Goal: Information Seeking & Learning: Learn about a topic

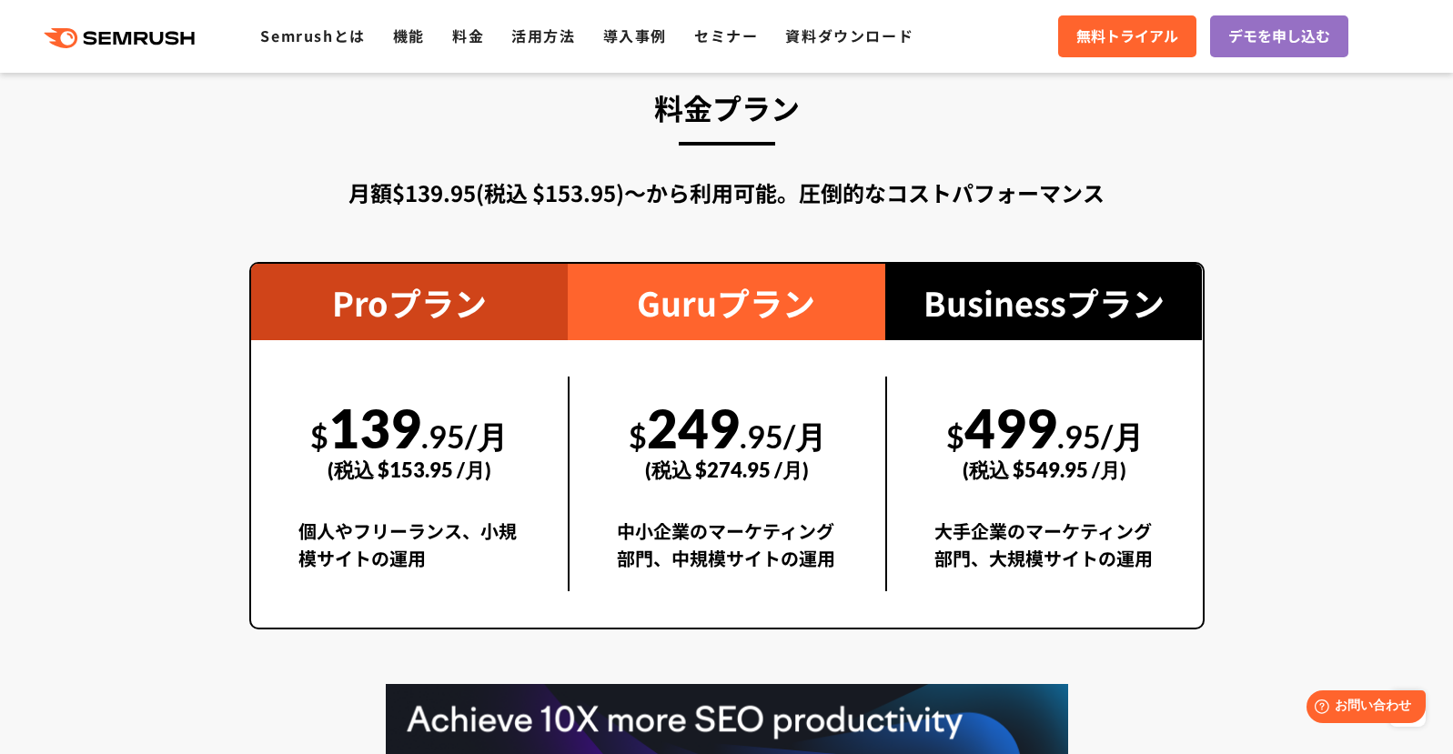
scroll to position [3677, 0]
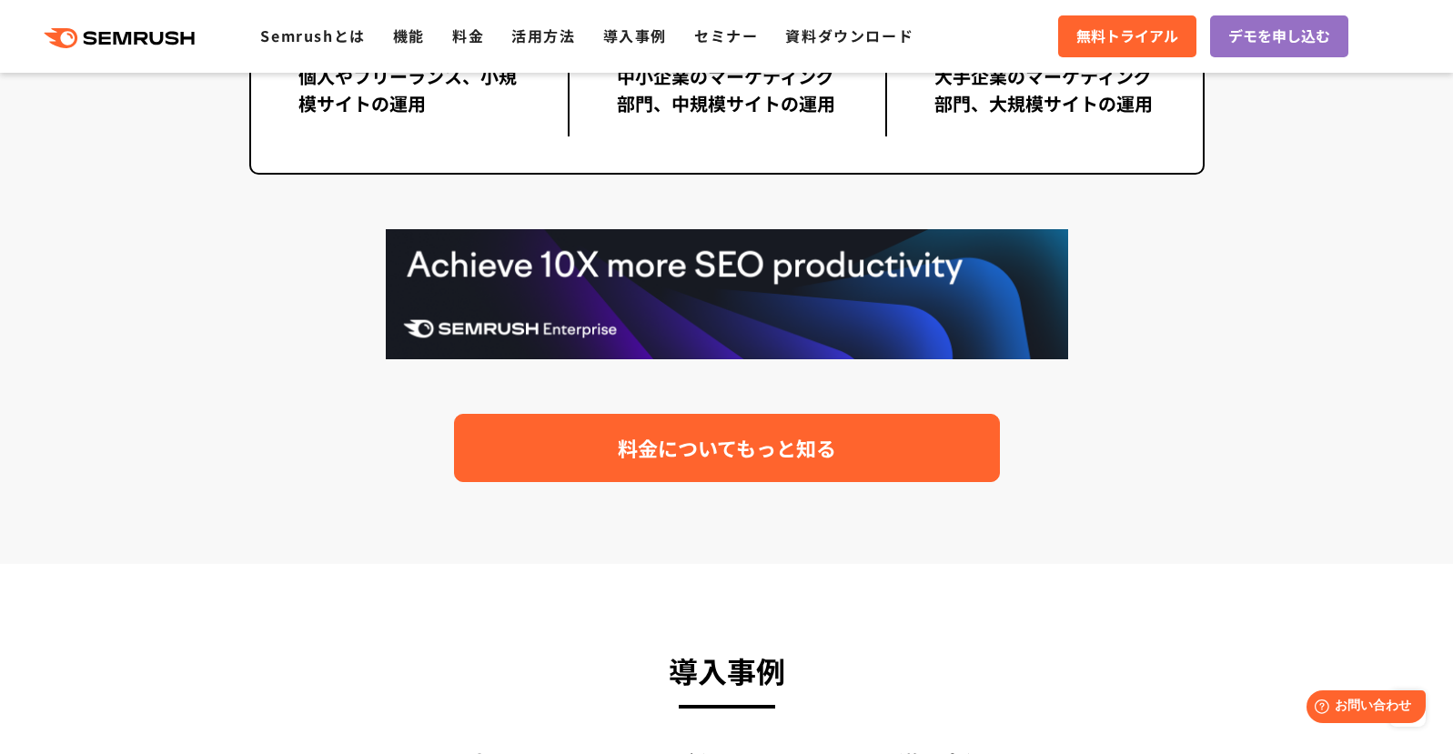
click at [717, 465] on link "料金についてもっと知る" at bounding box center [727, 448] width 546 height 68
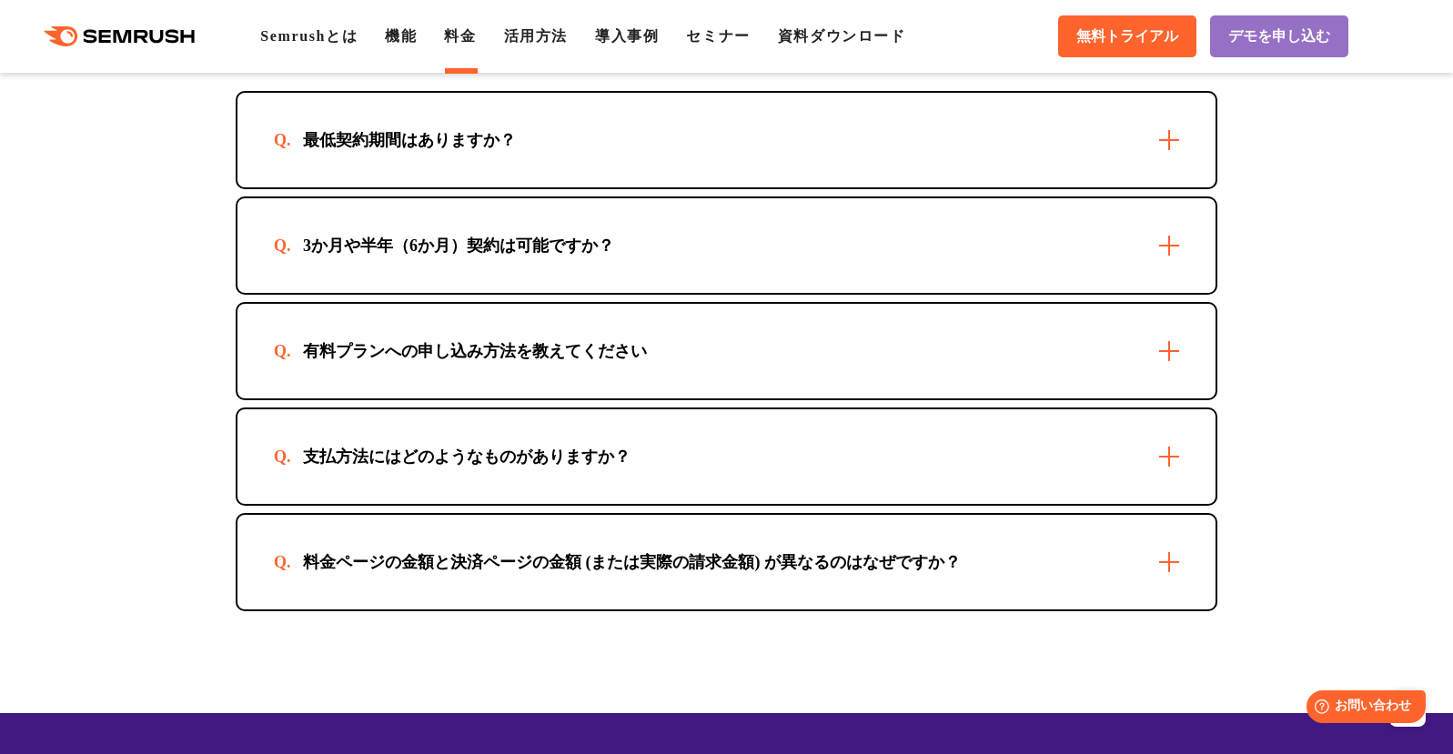
scroll to position [5187, 0]
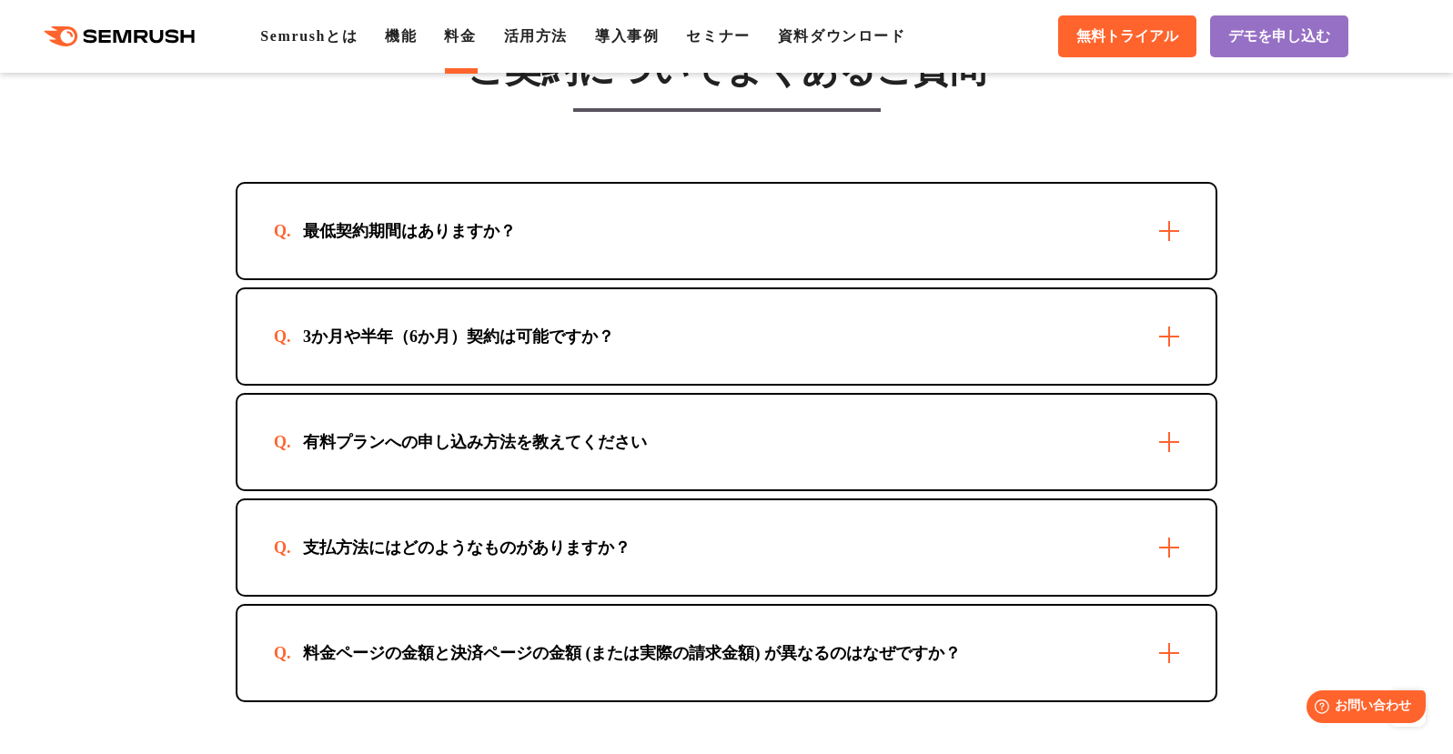
click at [661, 237] on div "最低契約期間はありますか？" at bounding box center [727, 231] width 978 height 95
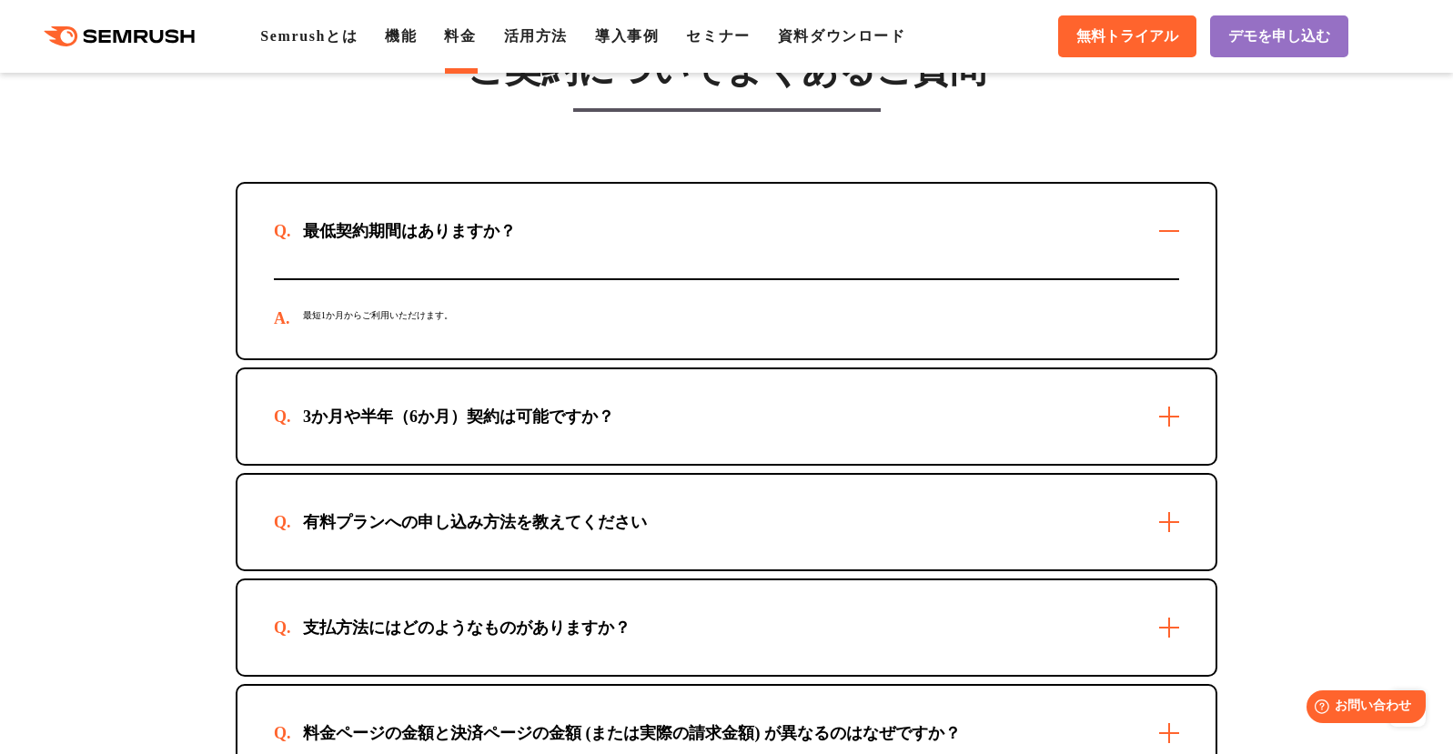
click at [662, 236] on div "最低契約期間はありますか？" at bounding box center [727, 231] width 978 height 95
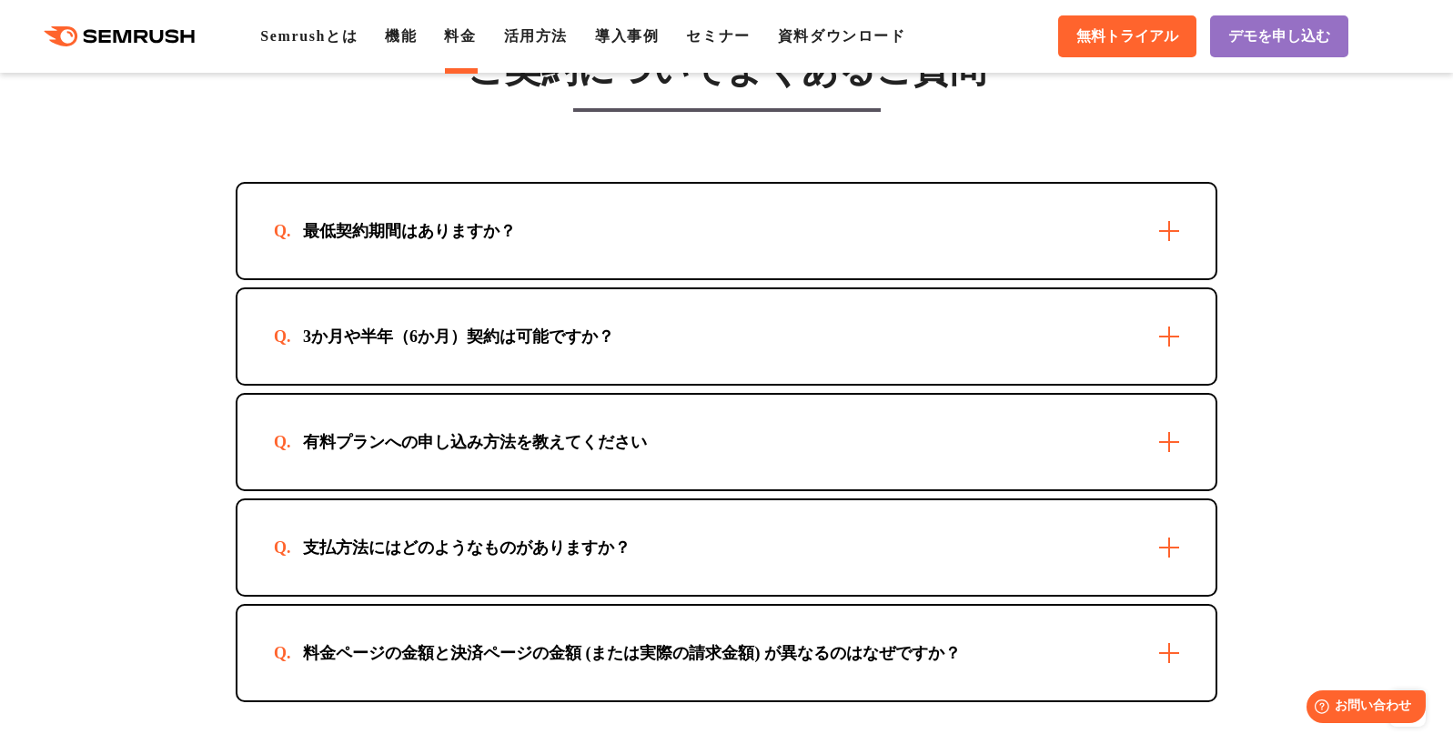
click at [1054, 324] on div "3か月や半年（6か月）契約は可能ですか？" at bounding box center [727, 336] width 978 height 95
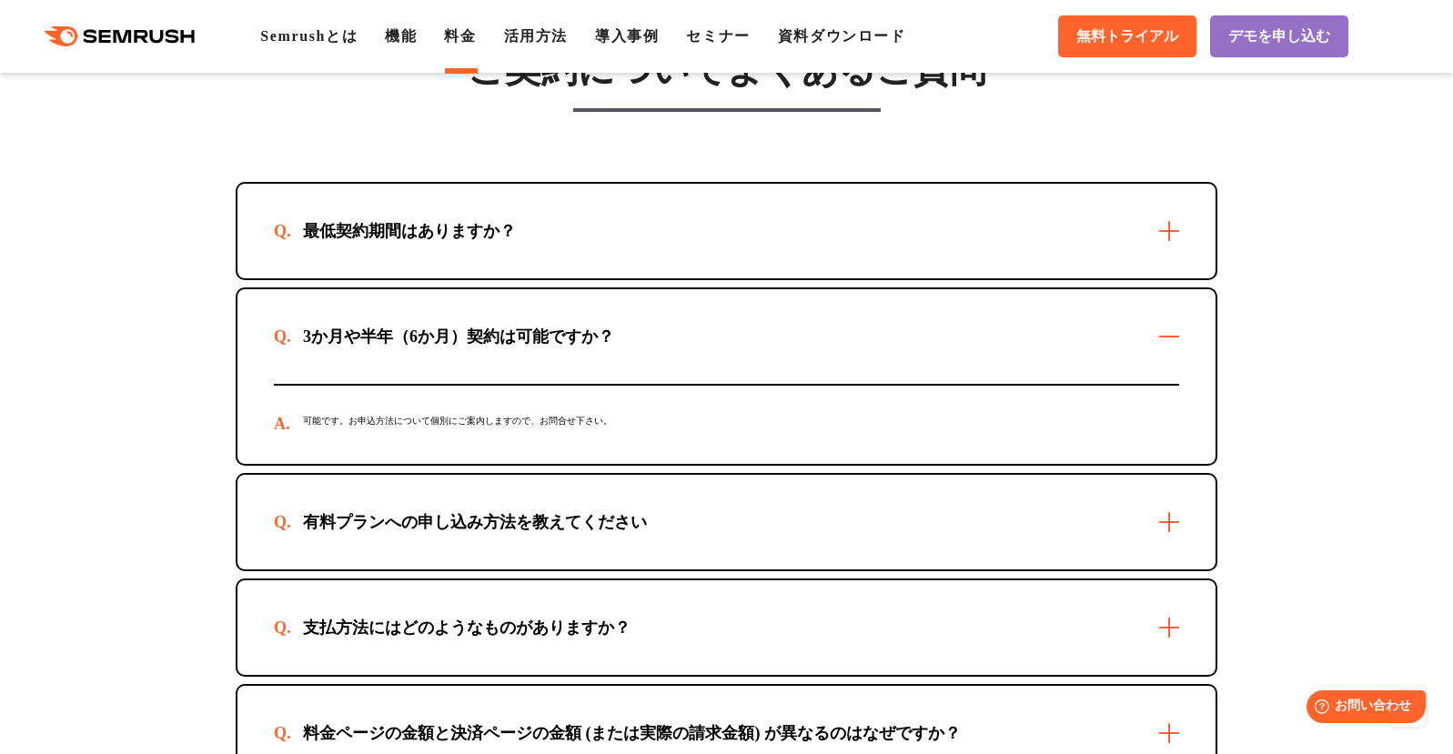
click at [1054, 324] on div "3か月や半年（6か月）契約は可能ですか？" at bounding box center [727, 336] width 978 height 95
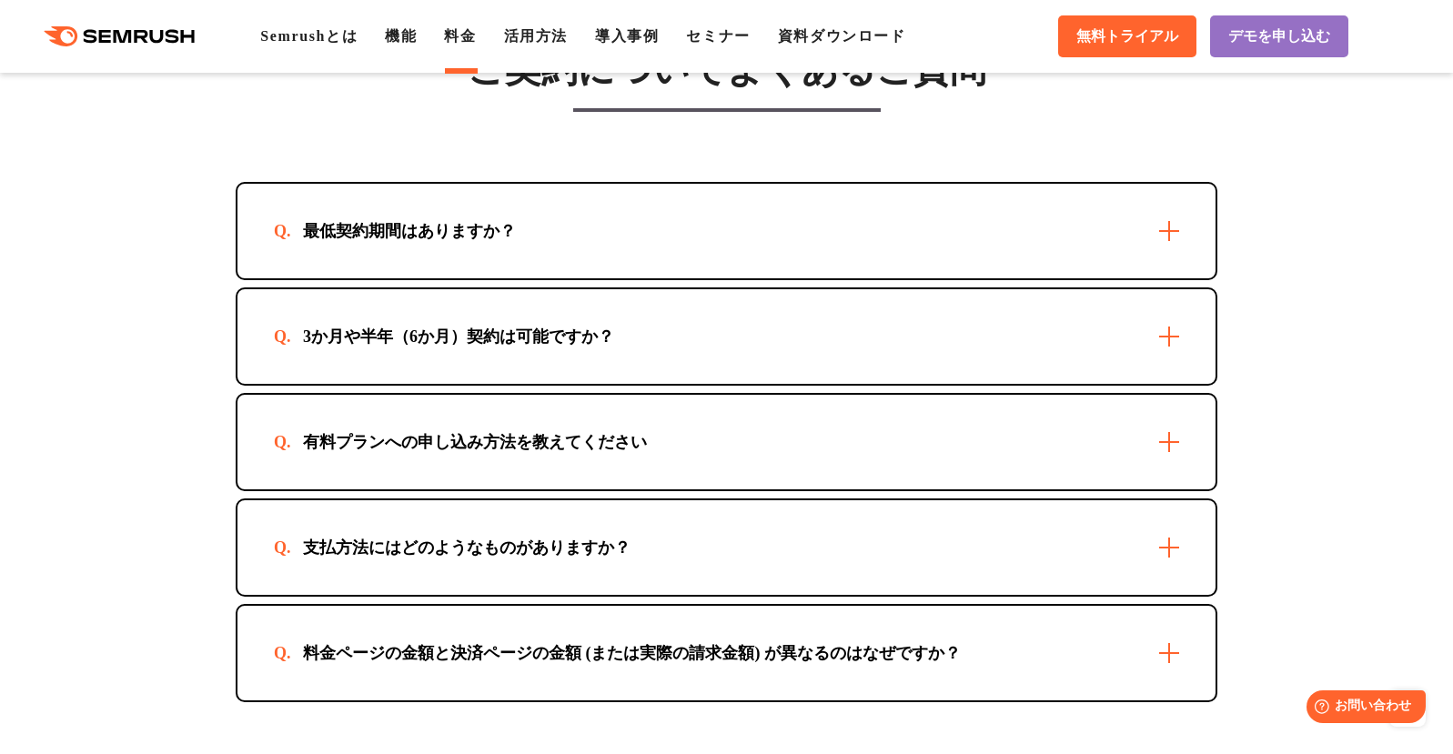
click at [724, 454] on div "有料プランへの申し込み方法を教えてください" at bounding box center [727, 442] width 978 height 95
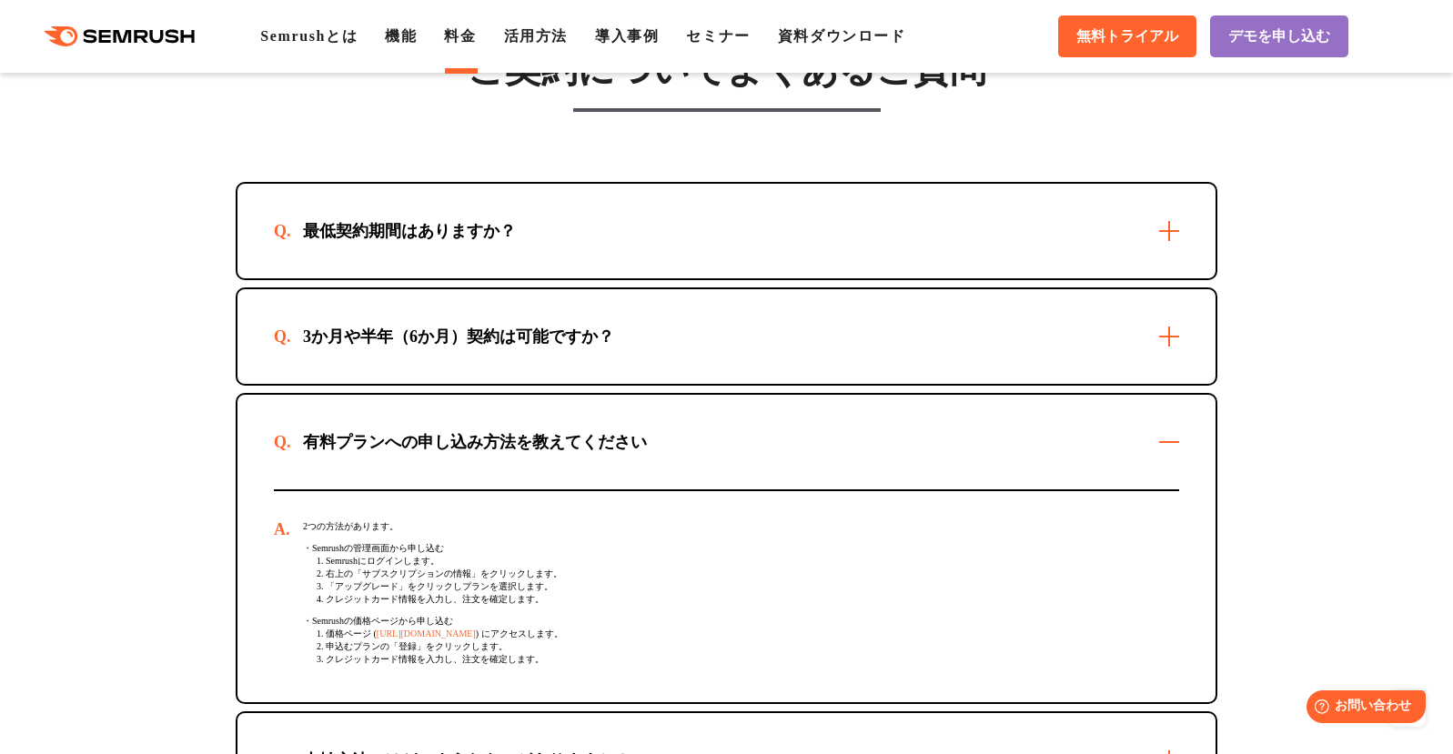
click at [722, 453] on div "有料プランへの申し込み方法を教えてください" at bounding box center [727, 442] width 978 height 95
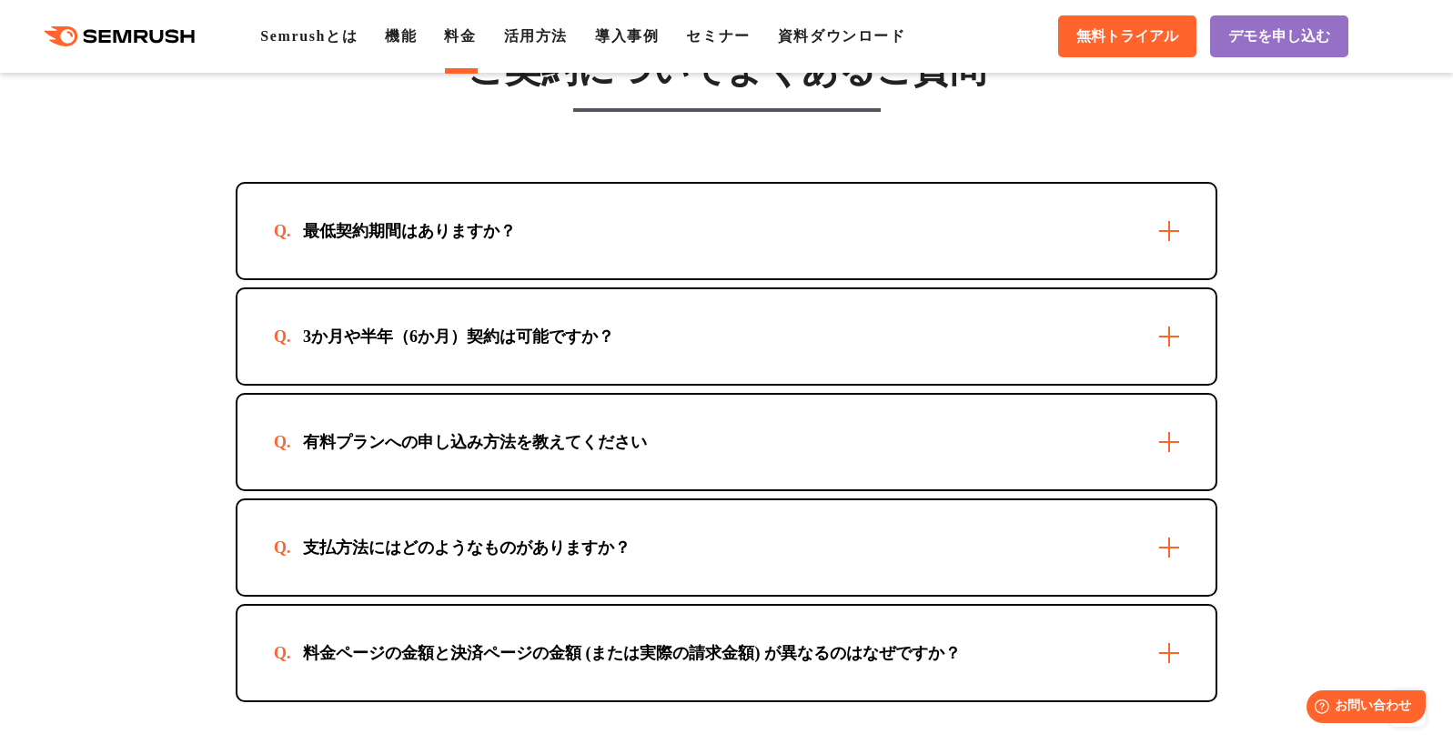
click at [510, 541] on div "支払方法にはどのようなものがありますか？" at bounding box center [467, 548] width 386 height 22
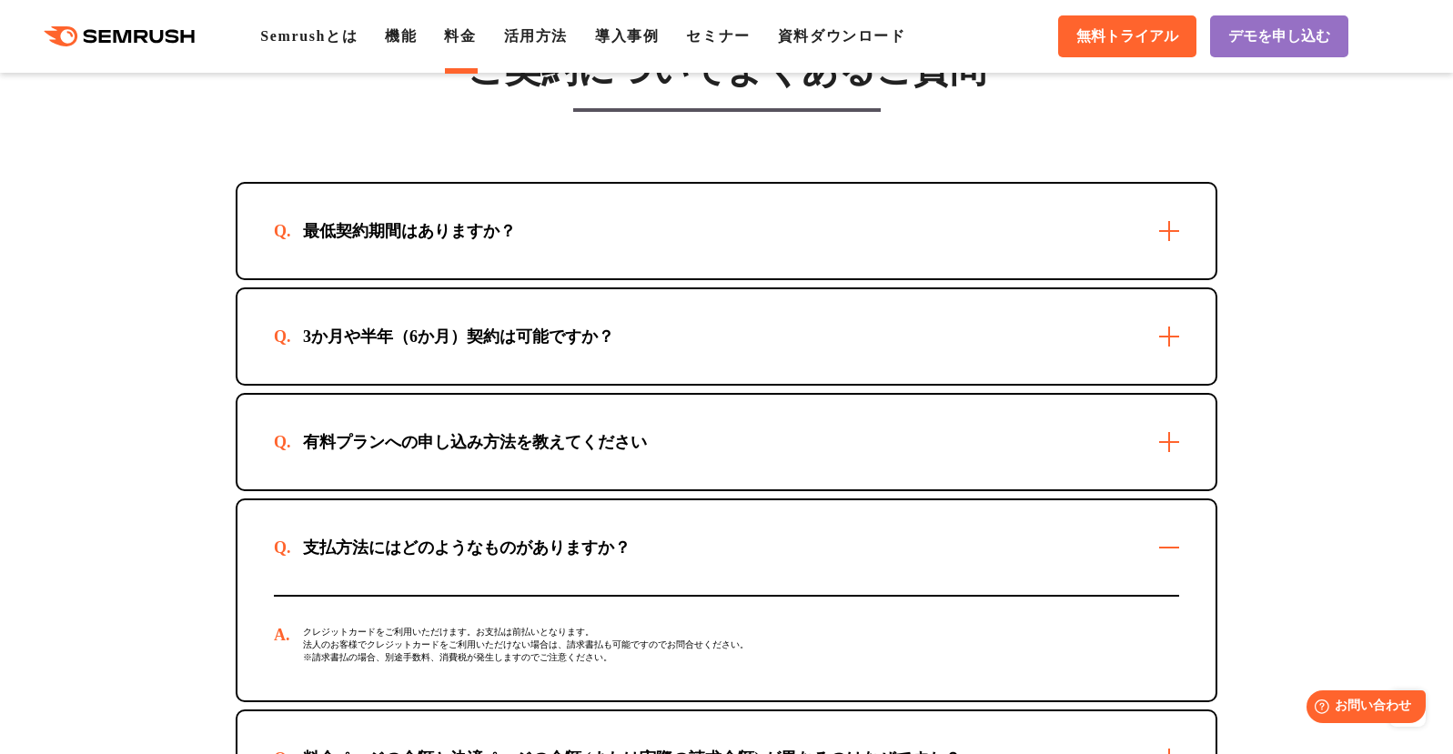
click at [510, 545] on div "支払方法にはどのようなものがありますか？" at bounding box center [467, 548] width 386 height 22
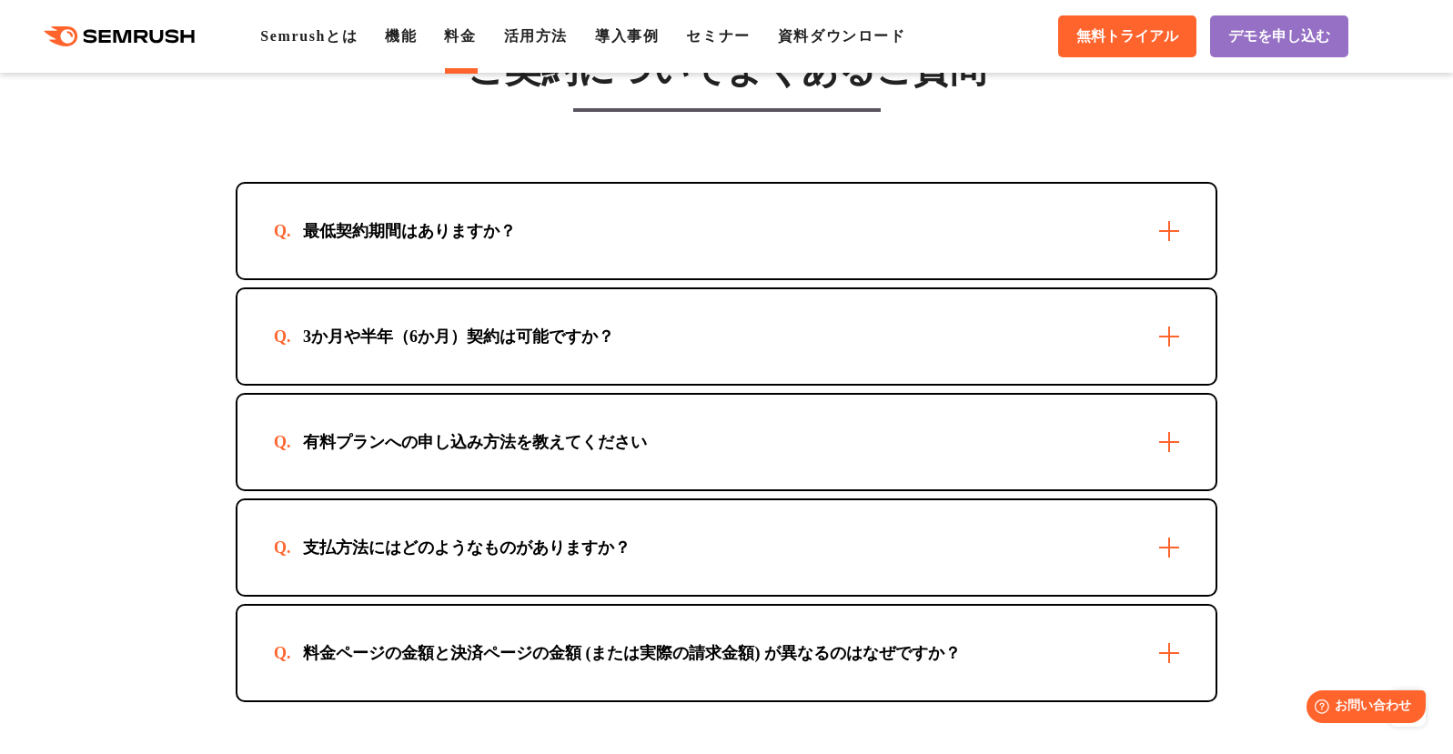
click at [471, 667] on div "料金ページの金額と決済ページの金額 (または実際の請求金額) が異なるのはなぜですか？" at bounding box center [727, 653] width 978 height 95
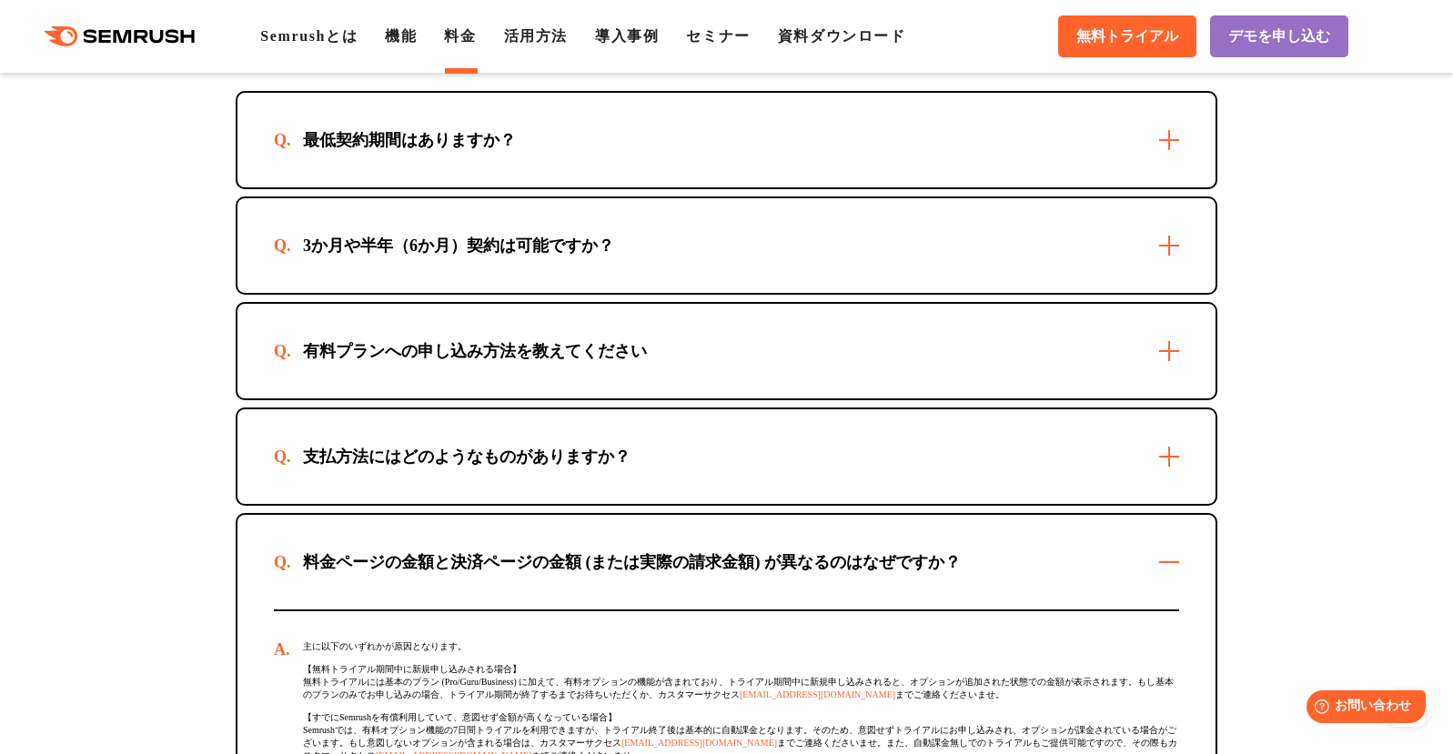
drag, startPoint x: 786, startPoint y: 567, endPoint x: 972, endPoint y: 476, distance: 206.8
click at [786, 566] on div "料金ページの金額と決済ページの金額 (または実際の請求金額) が異なるのはなぜですか？" at bounding box center [632, 563] width 716 height 22
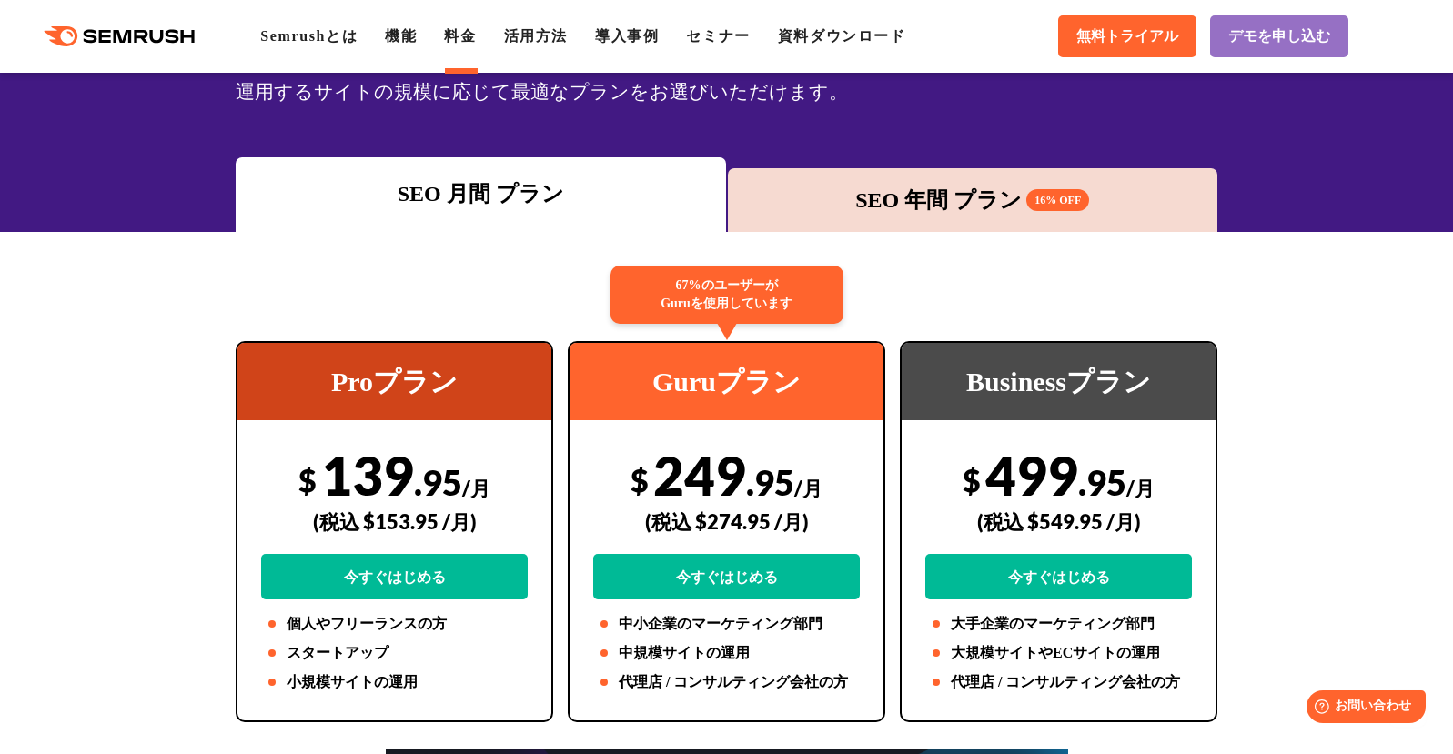
scroll to position [0, 0]
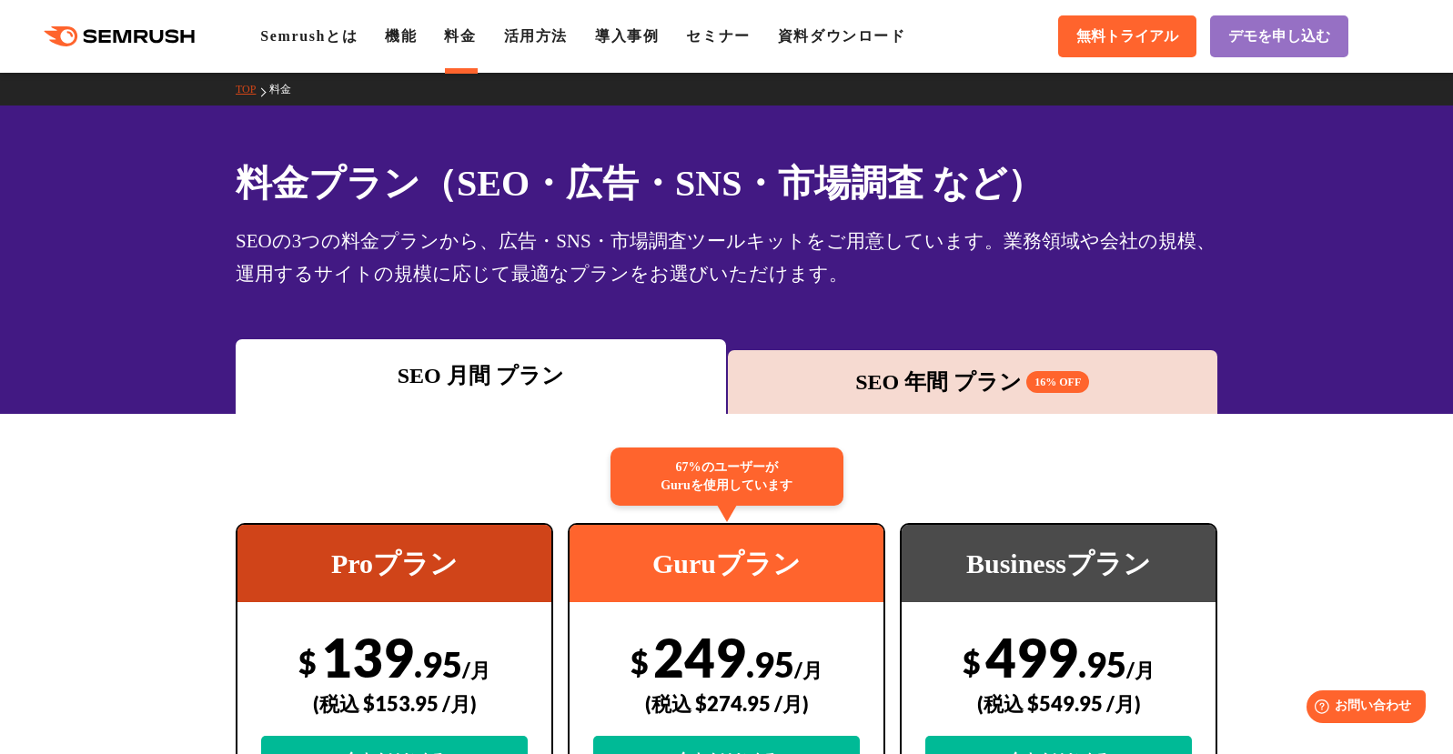
click at [906, 384] on div "SEO 年間 プラン 16% OFF" at bounding box center [973, 382] width 472 height 33
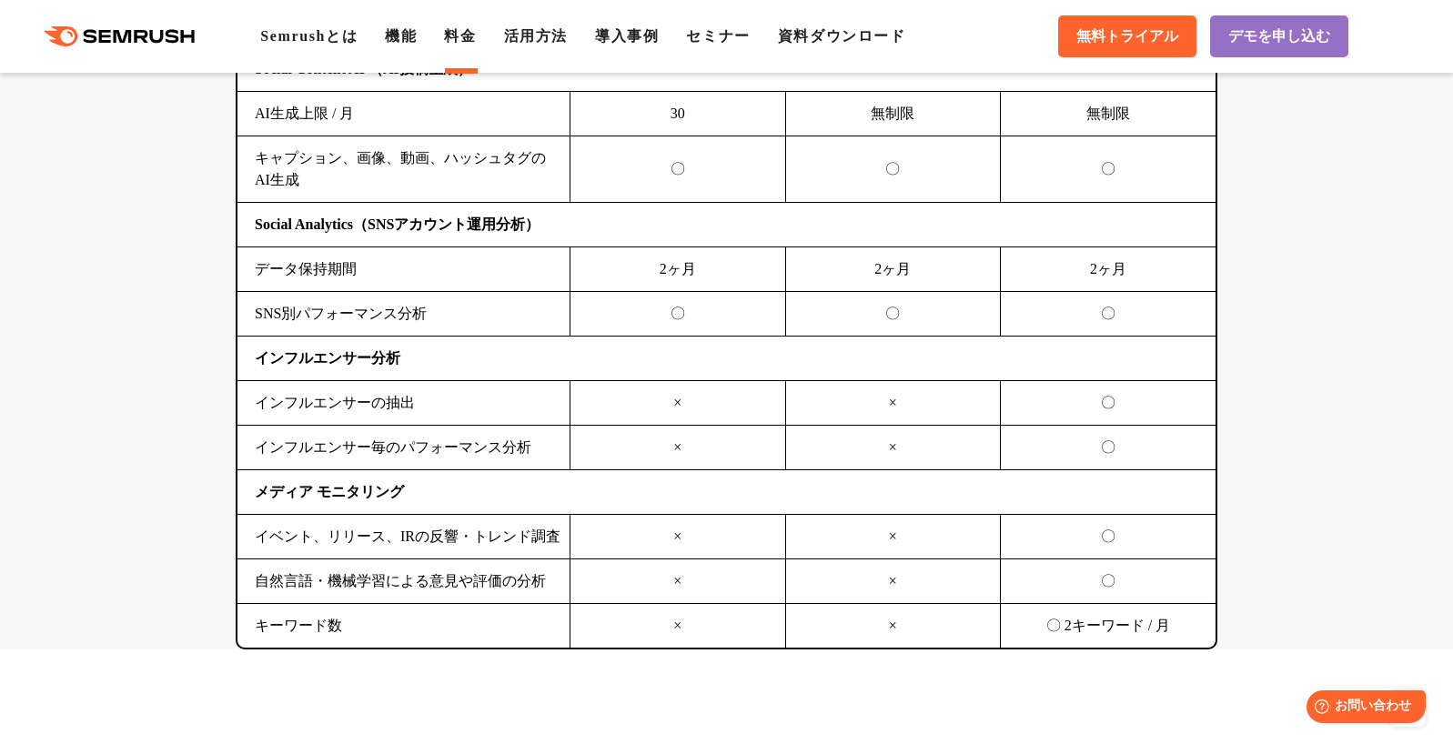
scroll to position [5005, 0]
